Goal: Task Accomplishment & Management: Use online tool/utility

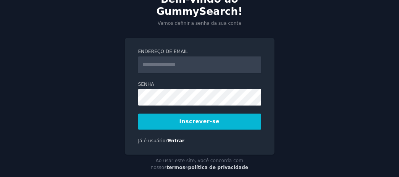
scroll to position [19, 0]
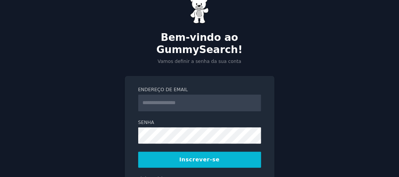
click at [173, 95] on input "Endereço de email" at bounding box center [199, 103] width 123 height 17
type input "**********"
click at [196, 157] on font "Inscrever-se" at bounding box center [200, 160] width 40 height 6
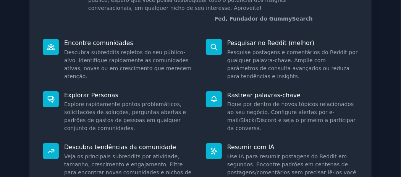
scroll to position [153, 0]
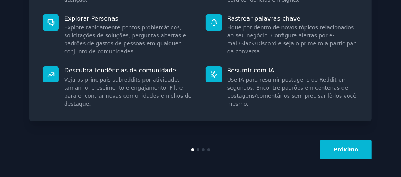
click at [353, 145] on button "Próximo" at bounding box center [346, 150] width 52 height 19
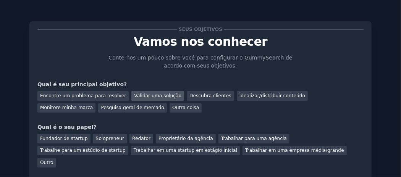
click at [147, 96] on font "Validar uma solução" at bounding box center [157, 95] width 47 height 5
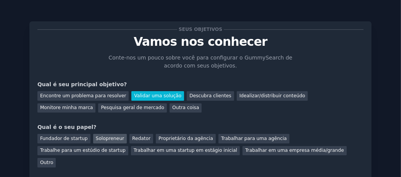
click at [99, 138] on font "Solopreneur" at bounding box center [110, 138] width 28 height 5
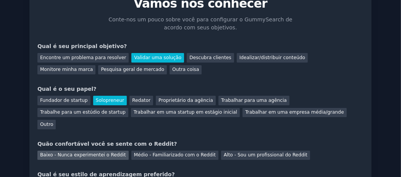
click at [81, 152] on font "Baixo - Nunca experimentei o Reddit" at bounding box center [83, 154] width 86 height 5
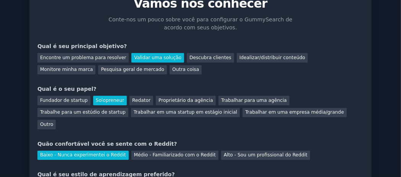
scroll to position [104, 0]
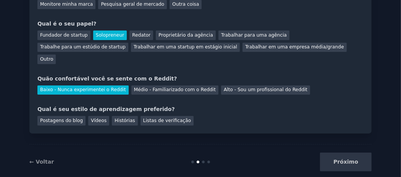
click at [361, 155] on div "Próximo" at bounding box center [314, 162] width 114 height 19
click at [98, 118] on font "Vídeos" at bounding box center [99, 120] width 16 height 5
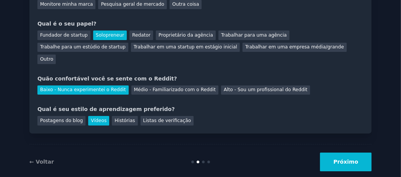
click at [346, 159] on font "Próximo" at bounding box center [345, 162] width 25 height 6
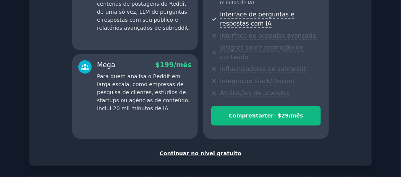
scroll to position [215, 0]
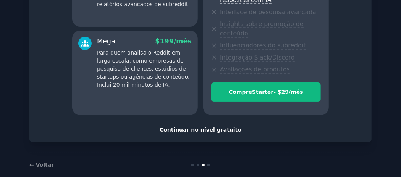
click at [208, 127] on font "Continuar no nível gratuito" at bounding box center [201, 130] width 82 height 6
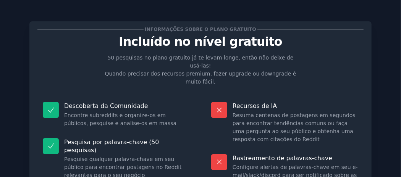
scroll to position [152, 0]
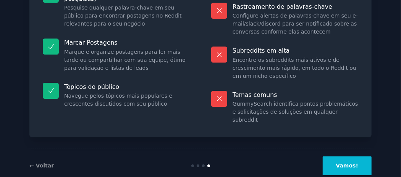
click at [353, 163] on font "Vamos!" at bounding box center [347, 166] width 22 height 6
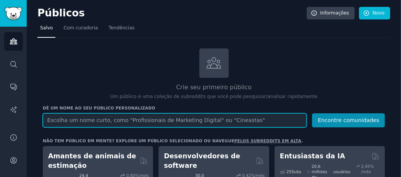
click at [170, 120] on input "text" at bounding box center [175, 120] width 264 height 14
type input "grupos de entregas"
click at [312, 113] on button "Encontre comunidades" at bounding box center [348, 120] width 73 height 14
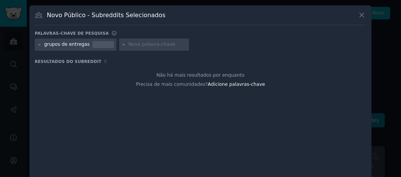
click at [135, 44] on input "text" at bounding box center [157, 44] width 58 height 7
type input "delivery"
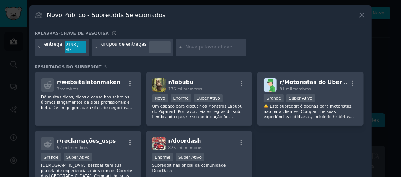
click at [187, 44] on input "text" at bounding box center [215, 47] width 58 height 7
click at [187, 45] on input "text" at bounding box center [215, 47] width 58 height 7
type input "gerenciar"
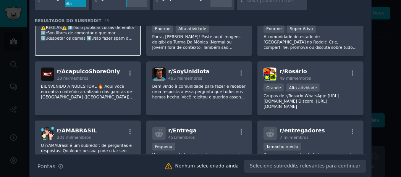
scroll to position [279, 0]
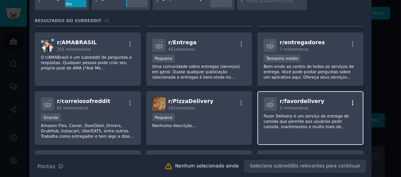
click at [351, 100] on icon "button" at bounding box center [352, 103] width 7 height 7
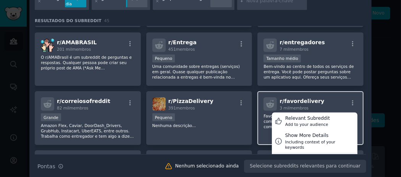
scroll to position [317, 0]
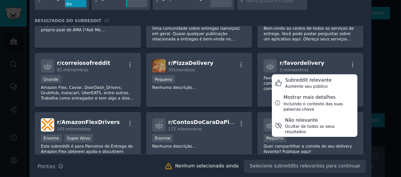
click at [394, 76] on div at bounding box center [200, 88] width 401 height 177
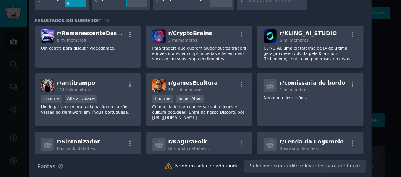
scroll to position [731, 0]
